Goal: Register for event/course

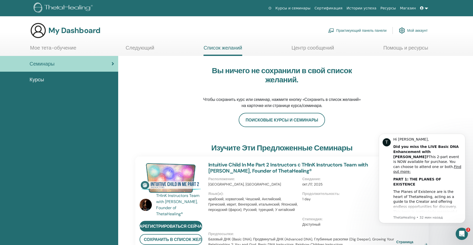
click at [403, 33] on img at bounding box center [402, 30] width 6 height 9
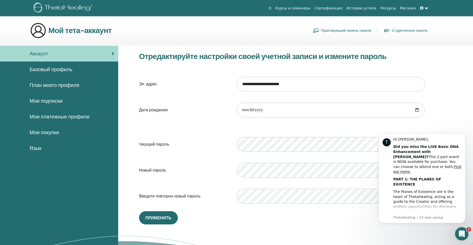
click at [458, 235] on icon "Открыть службу сообщений Intercom" at bounding box center [461, 233] width 8 height 8
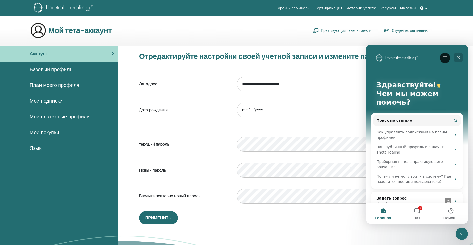
click at [458, 57] on icon "Закрыть" at bounding box center [458, 57] width 3 height 3
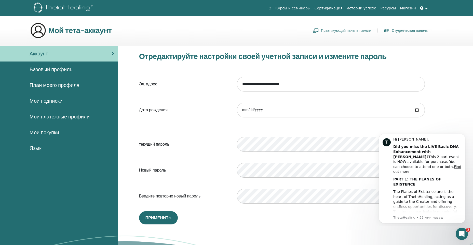
click at [51, 100] on span "Мои подписки" at bounding box center [46, 101] width 33 height 8
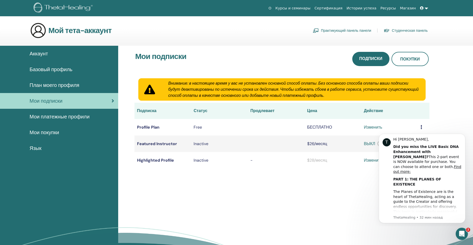
click at [55, 117] on span "Мои платежные профили" at bounding box center [60, 117] width 60 height 8
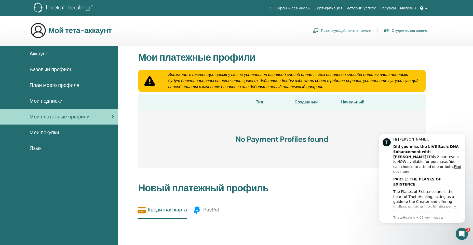
click at [327, 31] on link "Практикующий панель панели" at bounding box center [342, 30] width 58 height 8
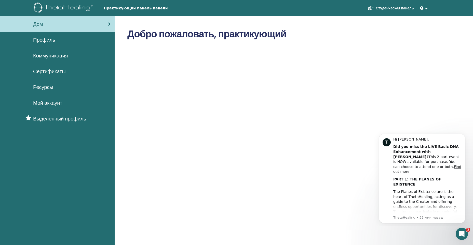
scroll to position [59, 0]
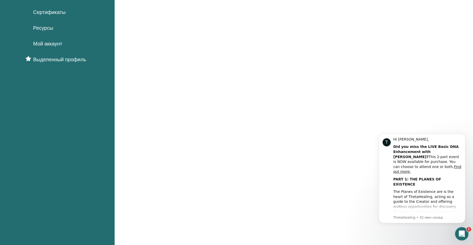
click at [464, 232] on icon "Открыть службу сообщений Intercom" at bounding box center [461, 233] width 8 height 8
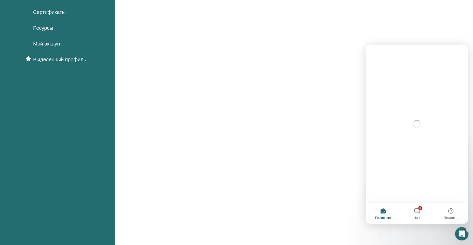
scroll to position [0, 0]
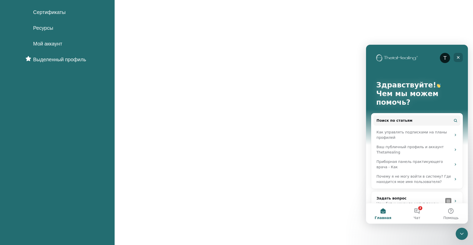
click at [459, 58] on icon "Закрыть" at bounding box center [458, 58] width 4 height 4
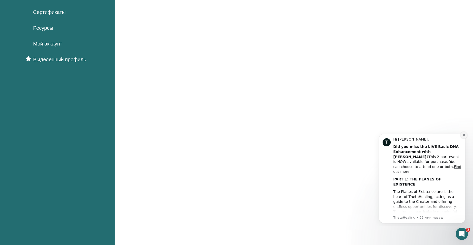
click at [464, 136] on icon "Dismiss notification" at bounding box center [463, 135] width 3 height 3
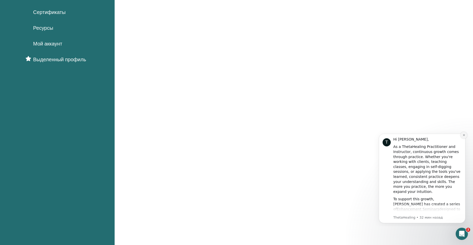
click at [461, 136] on button "Dismiss notification" at bounding box center [463, 135] width 7 height 7
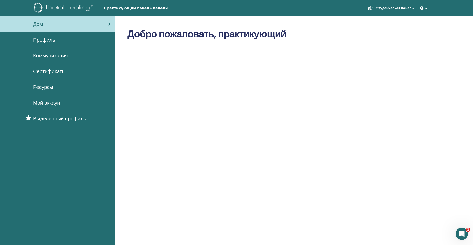
click at [44, 103] on span "Мой аккаунт" at bounding box center [47, 103] width 29 height 8
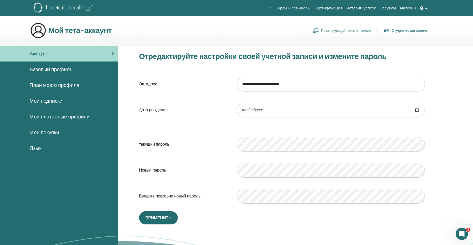
click at [309, 7] on link "Курсы и семинары" at bounding box center [292, 8] width 39 height 9
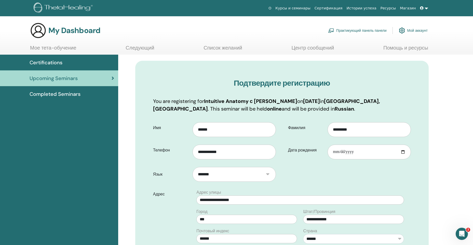
scroll to position [72, 0]
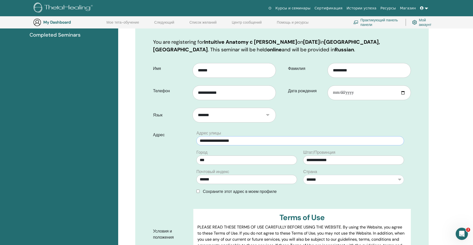
click at [219, 142] on input "**********" at bounding box center [299, 140] width 207 height 9
type input "**********"
click at [219, 179] on input "******" at bounding box center [246, 179] width 101 height 9
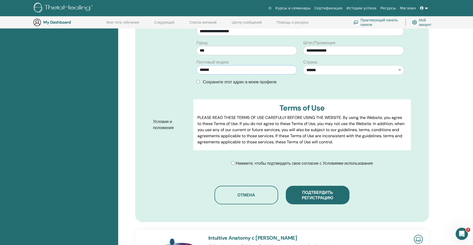
scroll to position [190, 0]
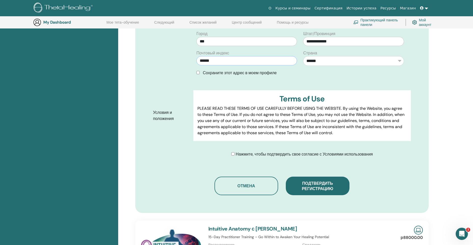
type input "******"
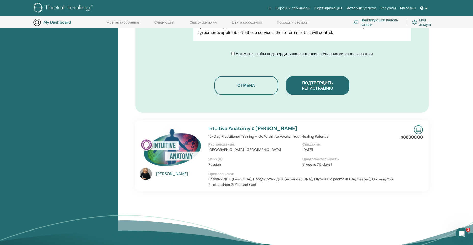
scroll to position [309, 0]
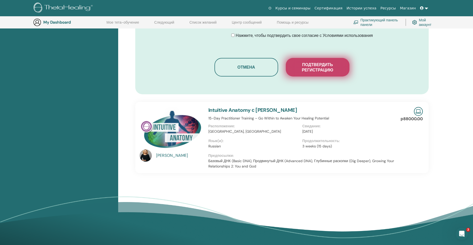
click at [308, 64] on span "Подтвердить регистрацию" at bounding box center [317, 67] width 51 height 11
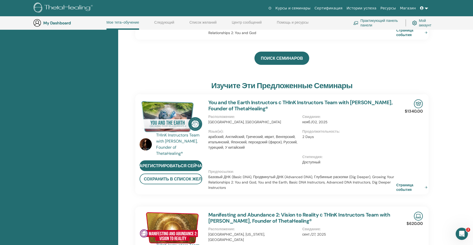
scroll to position [73, 0]
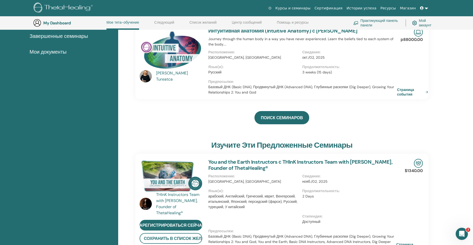
click at [410, 88] on link "Страница события" at bounding box center [413, 92] width 33 height 9
